Goal: Transaction & Acquisition: Purchase product/service

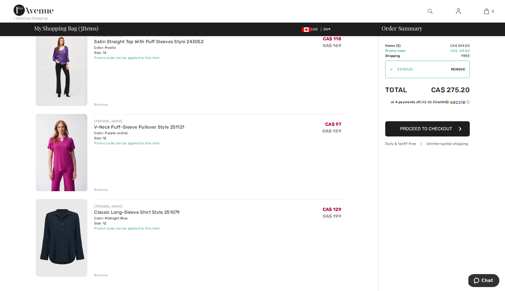
scroll to position [30, 0]
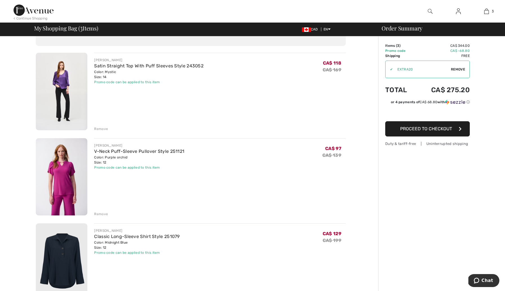
click at [66, 76] on img at bounding box center [62, 92] width 52 height 78
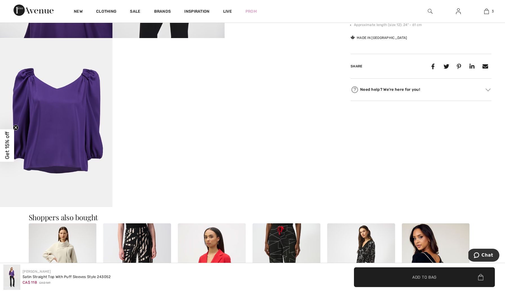
scroll to position [448, 0]
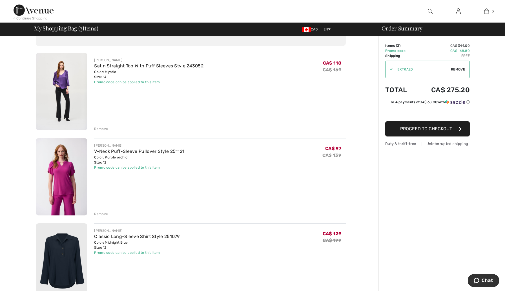
click at [70, 237] on img at bounding box center [62, 262] width 52 height 78
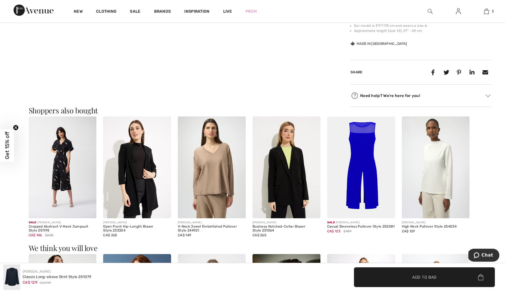
scroll to position [307, 0]
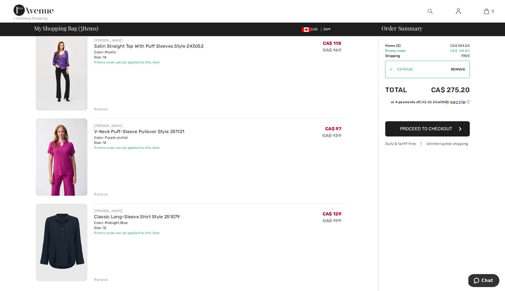
scroll to position [56, 0]
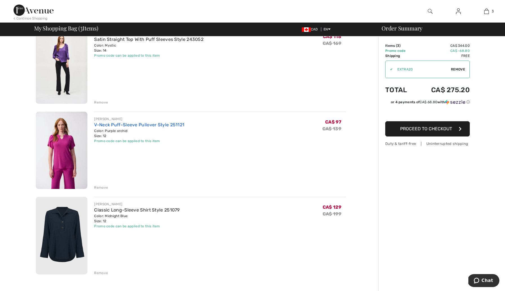
click at [114, 126] on link "V-Neck Puff-Sleeve Pullover Style 251121" at bounding box center [139, 124] width 90 height 5
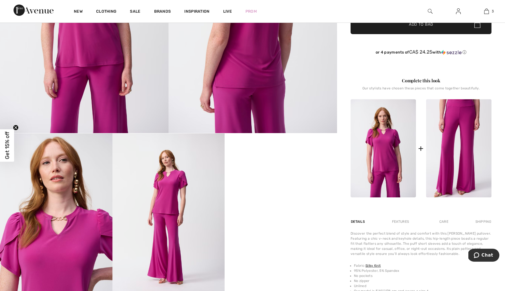
scroll to position [185, 0]
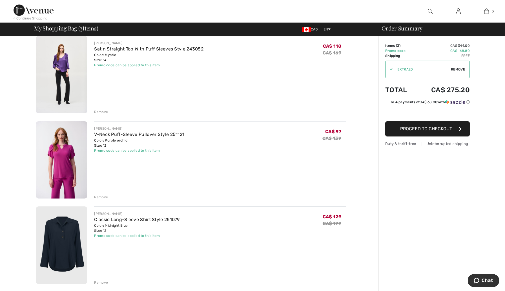
scroll to position [46, 0]
click at [100, 197] on div "Remove" at bounding box center [101, 198] width 14 height 5
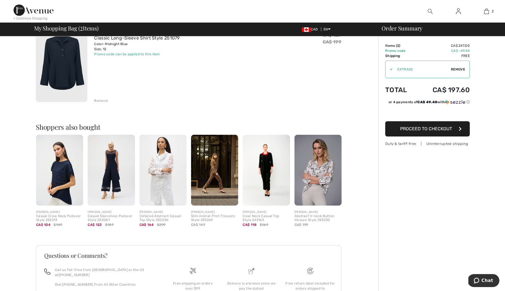
scroll to position [0, 0]
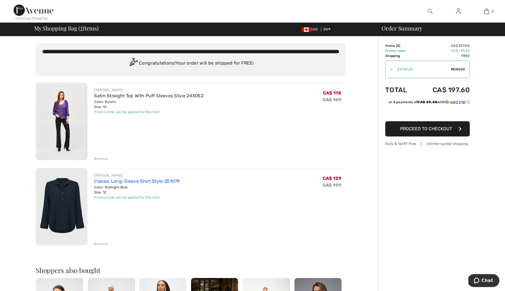
click at [106, 182] on link "Classic Long-Sleeve Shirt Style 251079" at bounding box center [136, 180] width 85 height 5
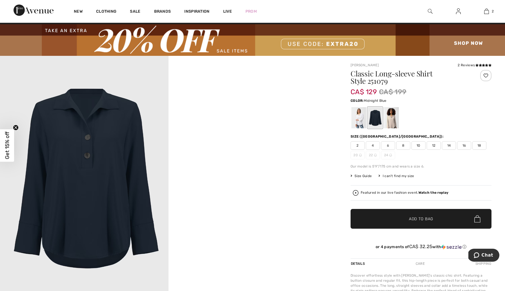
scroll to position [10, 0]
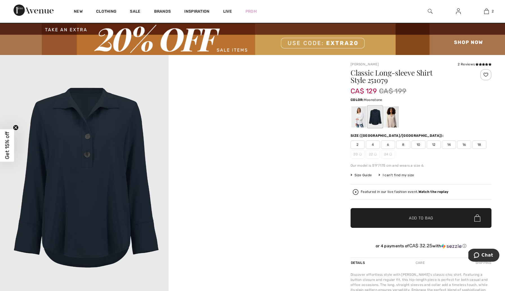
click at [396, 120] on div at bounding box center [391, 116] width 15 height 21
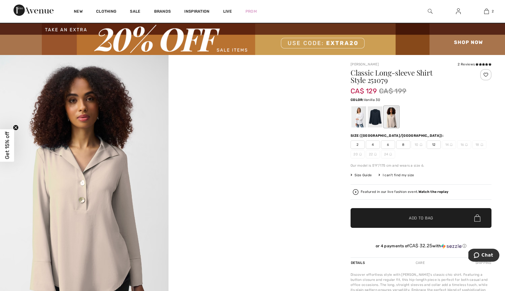
click at [359, 119] on div at bounding box center [359, 116] width 15 height 21
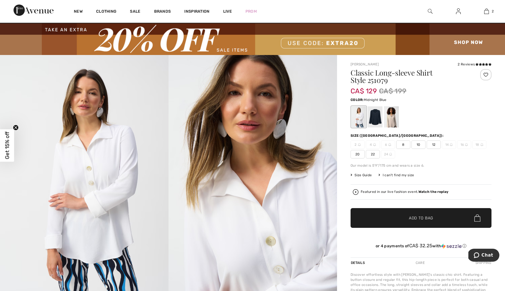
click at [379, 119] on div at bounding box center [375, 116] width 15 height 21
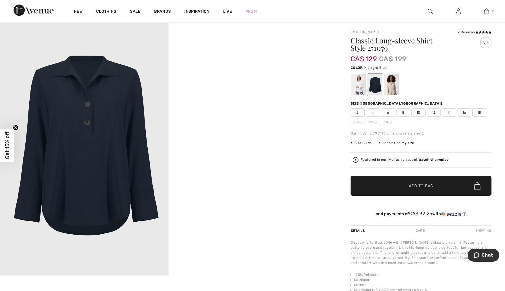
scroll to position [0, 0]
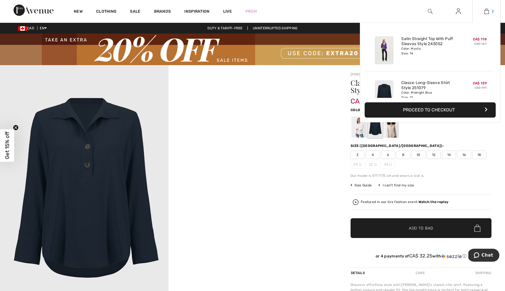
click at [486, 11] on img at bounding box center [486, 11] width 5 height 7
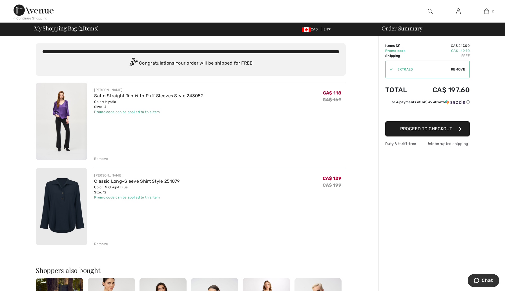
click at [423, 129] on span "Proceed to Checkout" at bounding box center [426, 128] width 52 height 5
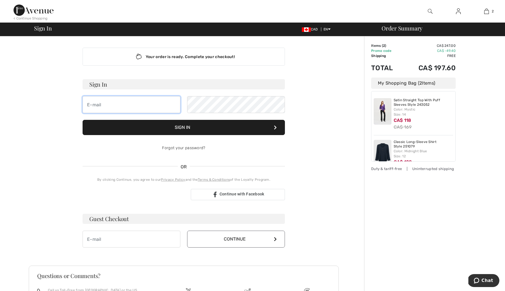
type input "SIM@SIMGAKHAR.COM"
click at [179, 129] on button "Sign In" at bounding box center [184, 127] width 202 height 15
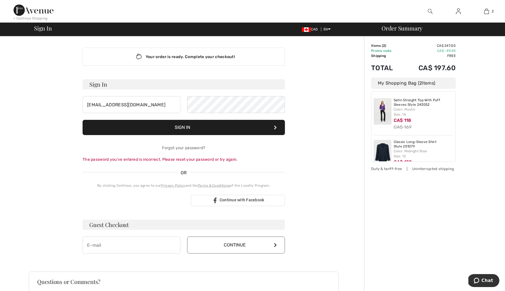
click at [188, 129] on button "Sign In" at bounding box center [184, 127] width 202 height 15
click at [177, 148] on link "Forgot your password?" at bounding box center [183, 147] width 43 height 5
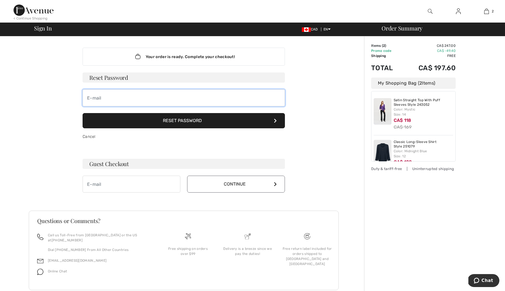
click at [153, 102] on input "email" at bounding box center [184, 97] width 202 height 17
type input "[EMAIL_ADDRESS][DOMAIN_NAME]"
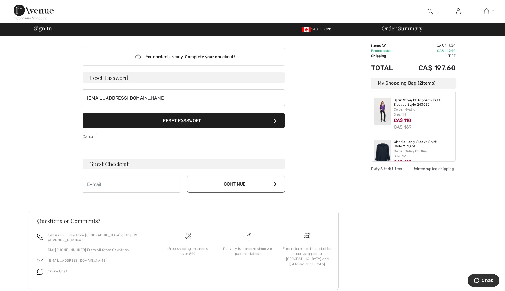
click at [172, 123] on button "Reset Password" at bounding box center [184, 120] width 202 height 15
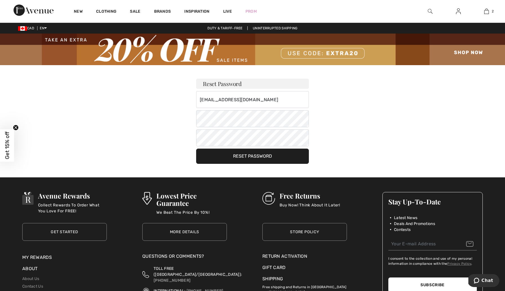
click at [397, 142] on div "Reset Password SIM@SIMGAKHAR.COM Your password must: include both lower and upp…" at bounding box center [252, 114] width 395 height 99
click at [258, 156] on button "Reset Password" at bounding box center [252, 156] width 113 height 15
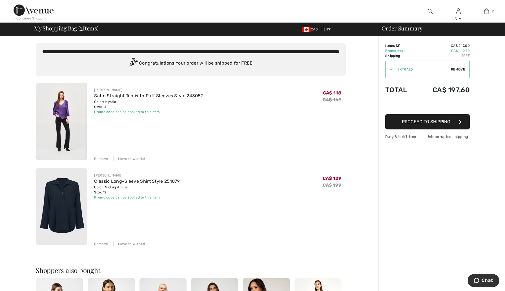
click at [424, 122] on span "Proceed to Shipping" at bounding box center [426, 121] width 48 height 5
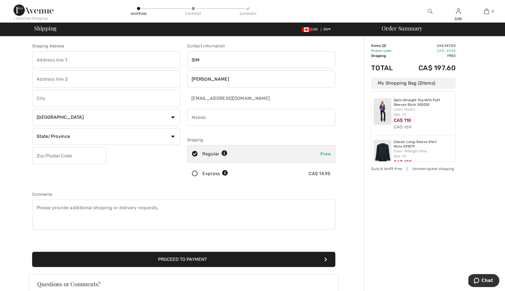
click at [67, 59] on input "text" at bounding box center [106, 59] width 148 height 17
type input "[STREET_ADDRESS]"
type input "Stouffville"
select select "ON"
type input "L4A2C1"
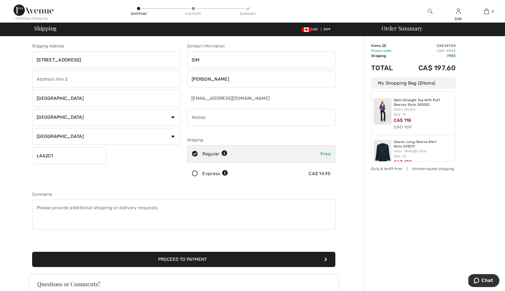
type input "6478897290"
click at [167, 262] on button "Proceed to Payment" at bounding box center [183, 259] width 303 height 15
click at [169, 262] on button "Proceed to Payment" at bounding box center [183, 259] width 303 height 15
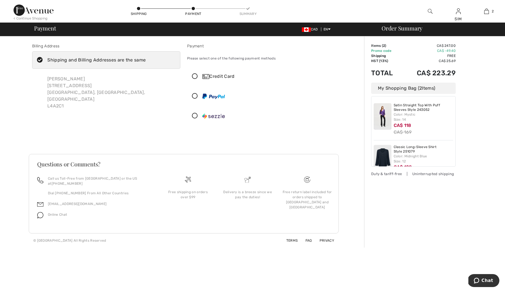
click at [194, 77] on icon at bounding box center [194, 77] width 15 height 6
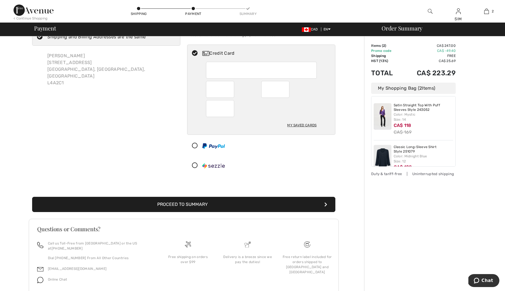
scroll to position [39, 0]
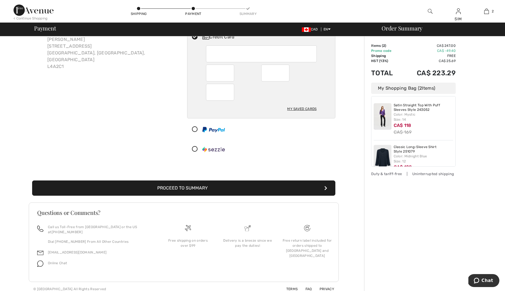
click at [199, 188] on button "Proceed to Summary" at bounding box center [183, 187] width 303 height 15
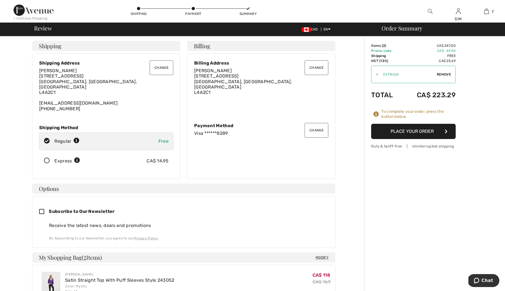
click at [419, 133] on button "Place Your Order" at bounding box center [413, 131] width 85 height 15
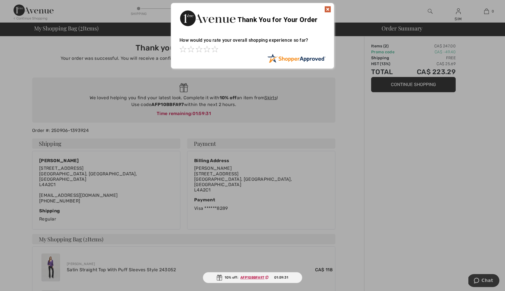
click at [329, 8] on img at bounding box center [327, 9] width 7 height 7
